Goal: Transaction & Acquisition: Subscribe to service/newsletter

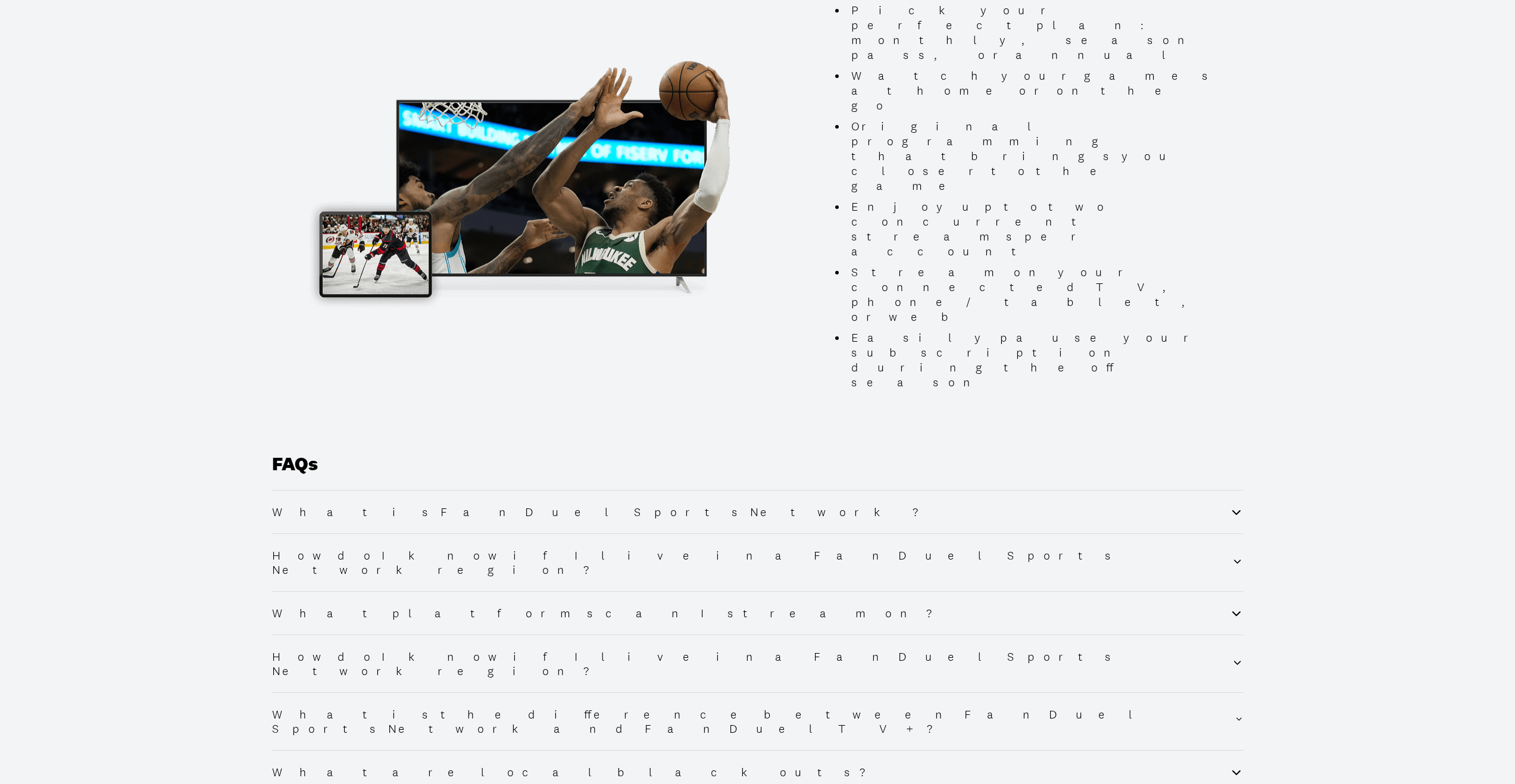
scroll to position [1190, 0]
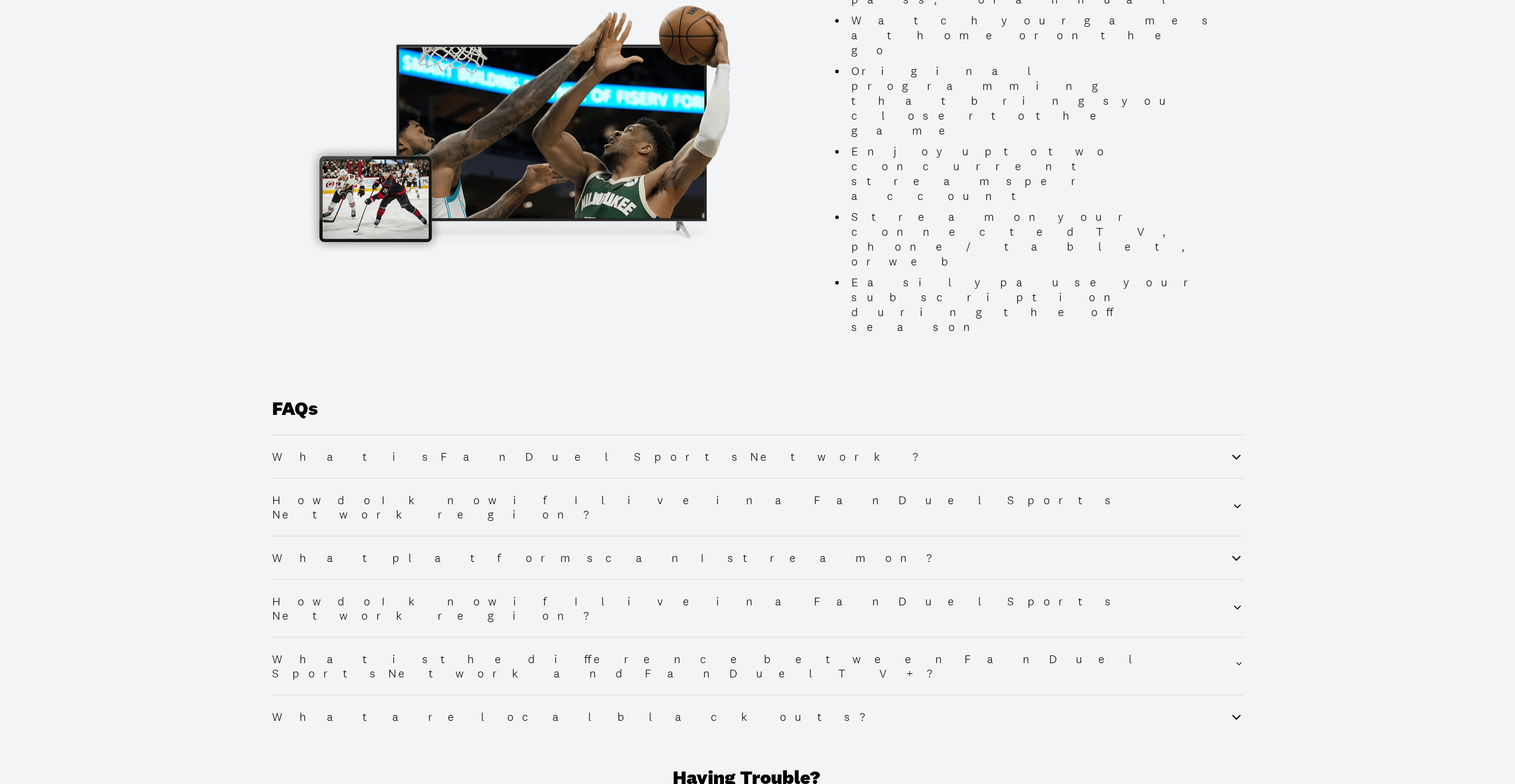
click at [410, 550] on h2 "What platforms can I stream on?" at bounding box center [612, 557] width 681 height 15
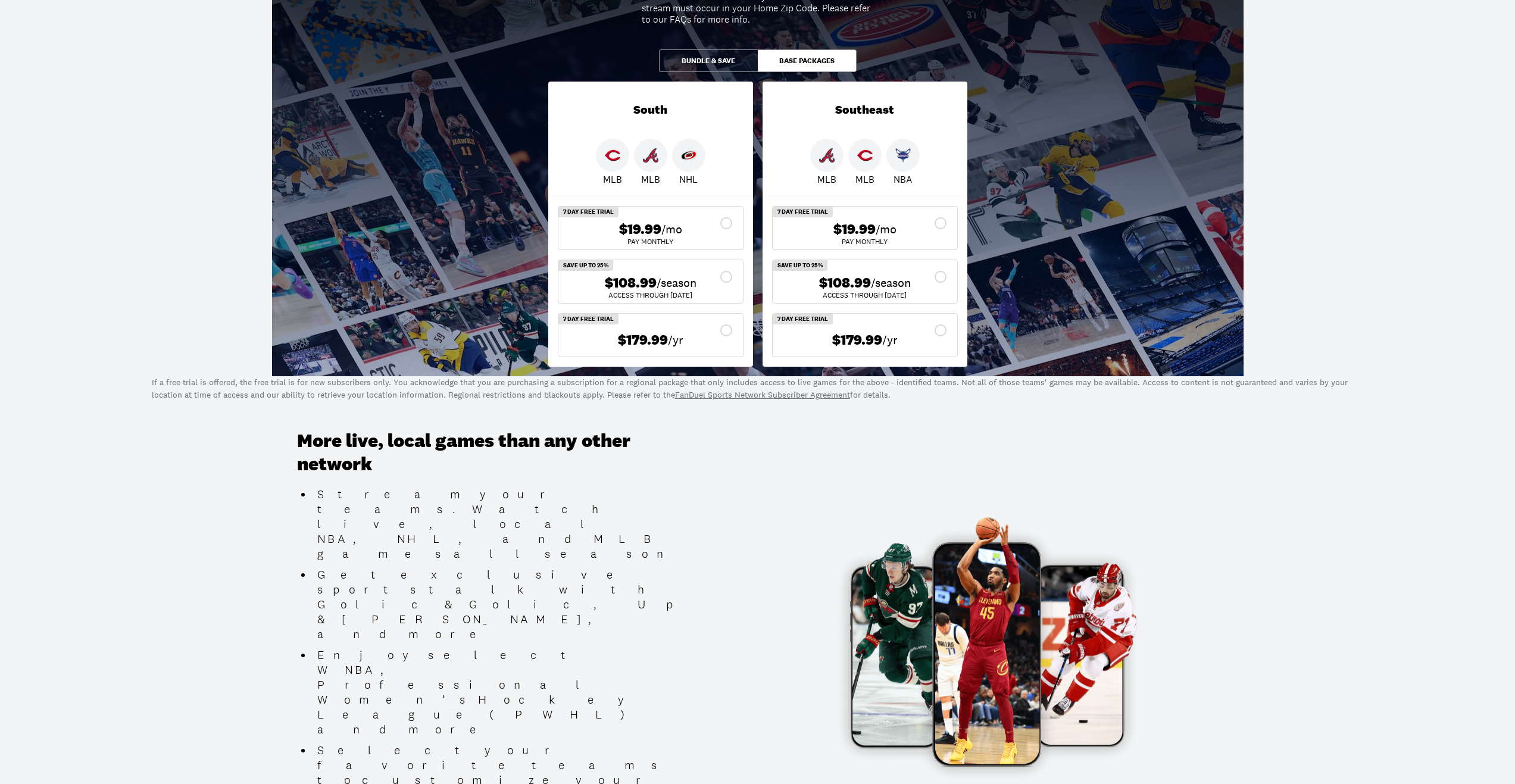
scroll to position [0, 0]
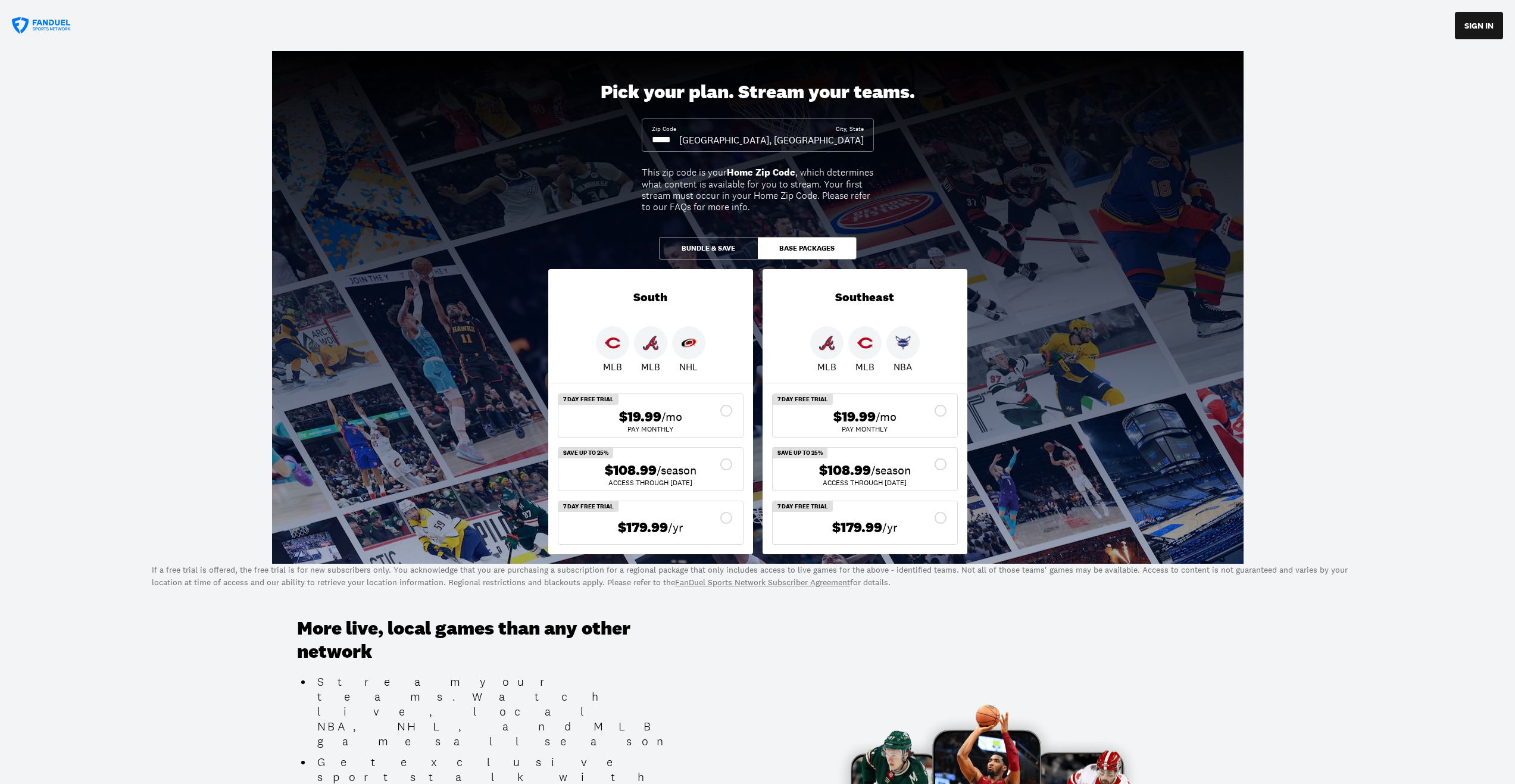
click at [791, 243] on button "Base Packages" at bounding box center [807, 248] width 99 height 23
click at [725, 252] on button "Bundle & Save" at bounding box center [709, 248] width 99 height 23
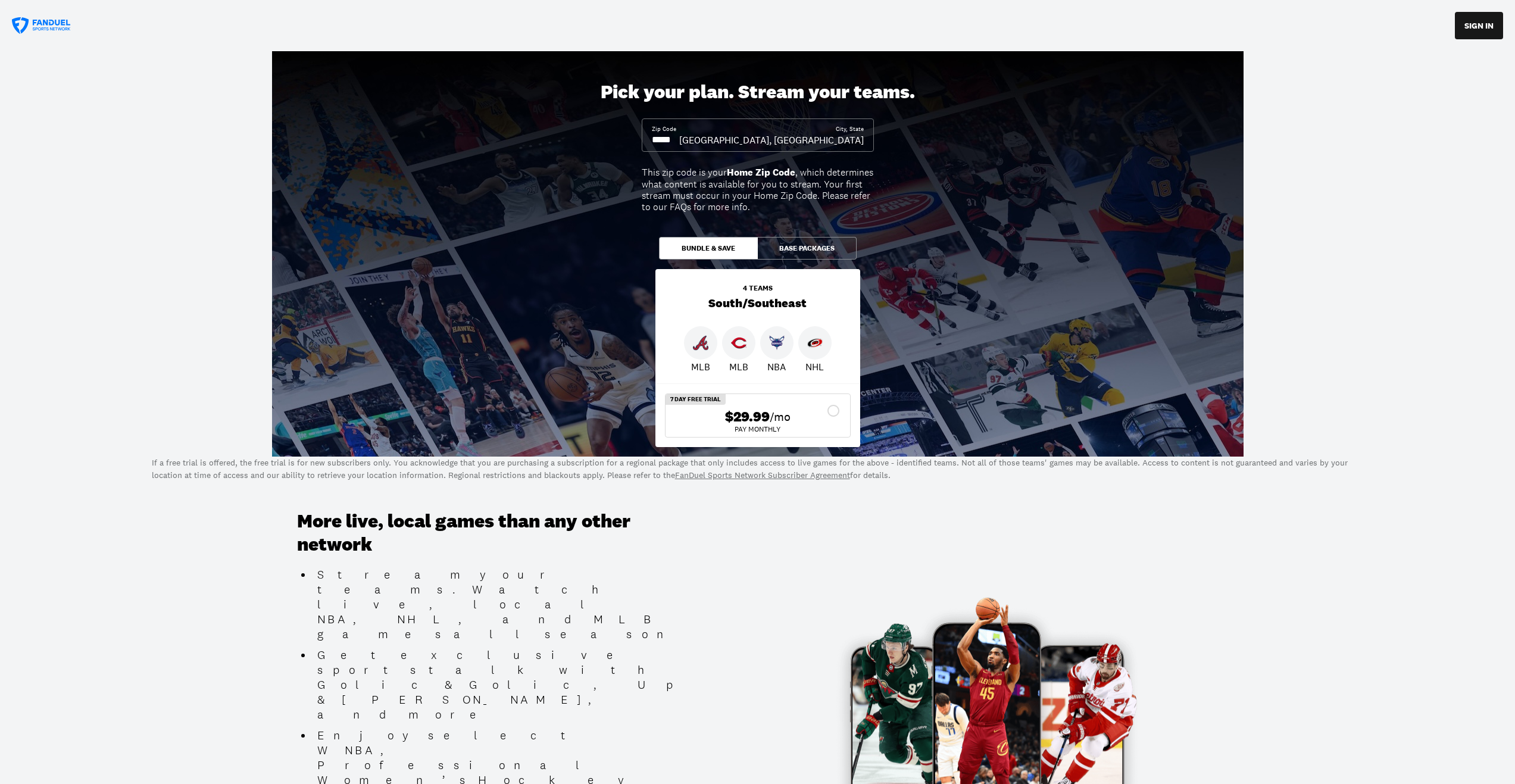
click at [802, 251] on button "Base Packages" at bounding box center [807, 248] width 99 height 23
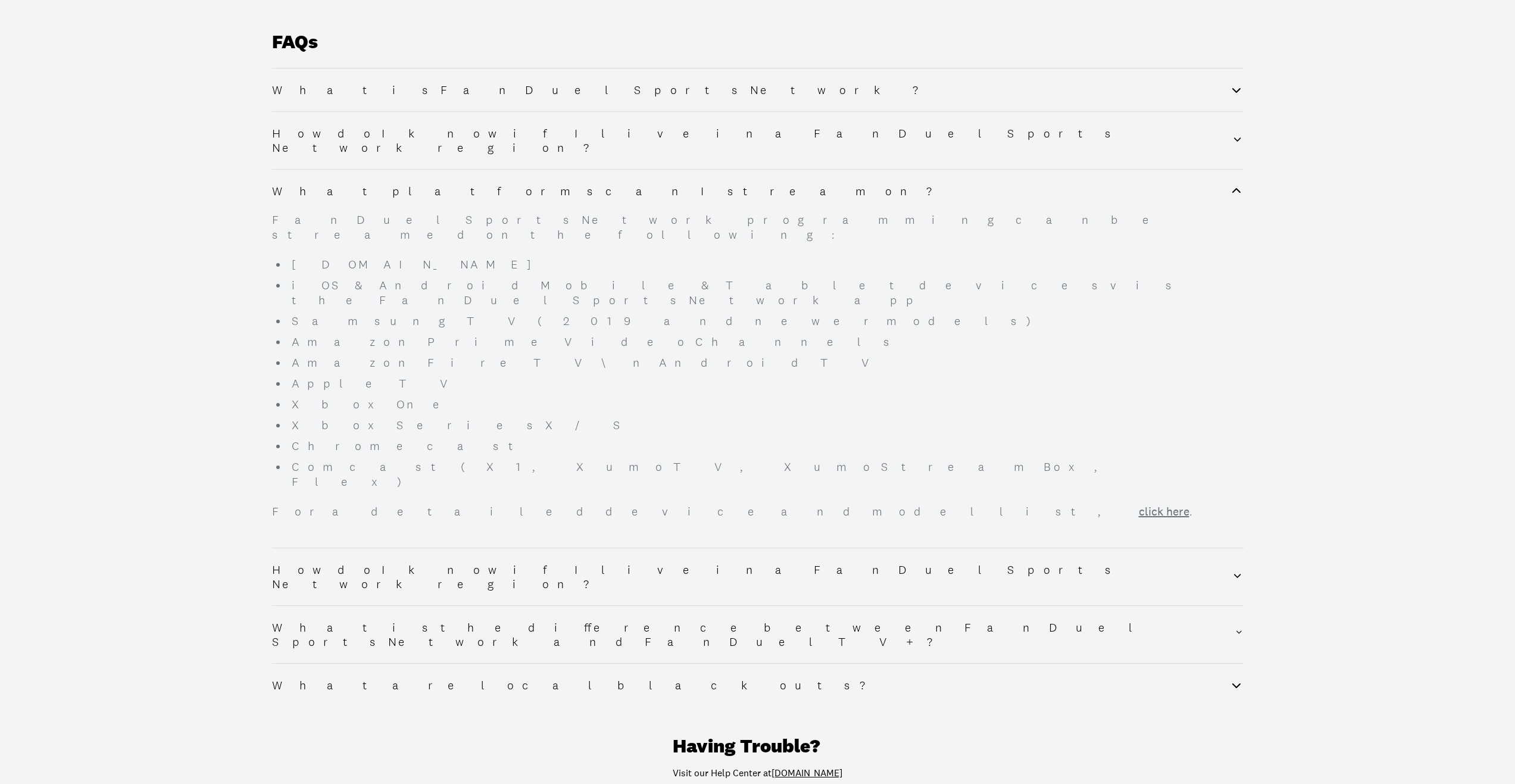
scroll to position [1572, 0]
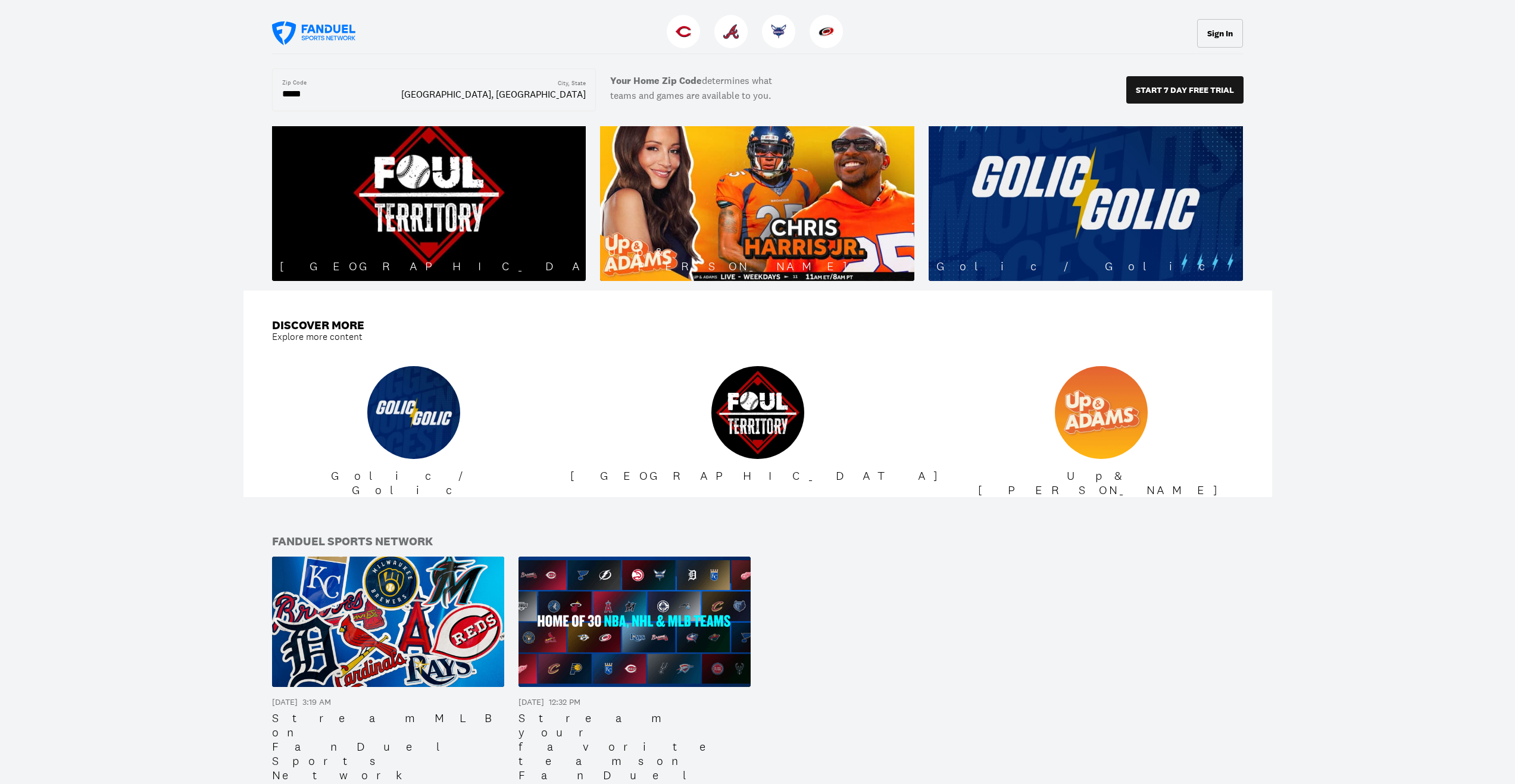
scroll to position [1408, 0]
